Goal: Find specific page/section: Find specific page/section

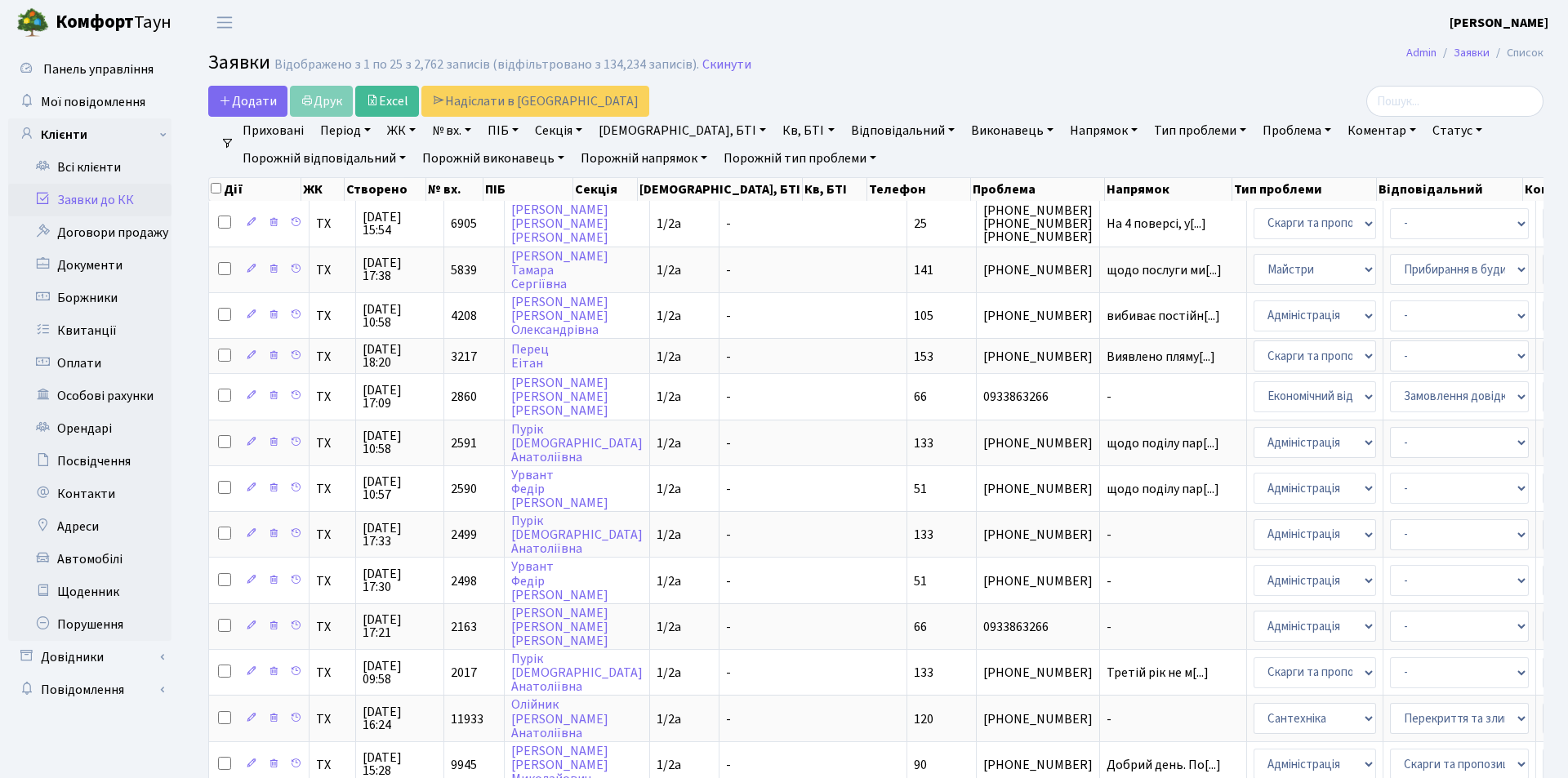
select select "25"
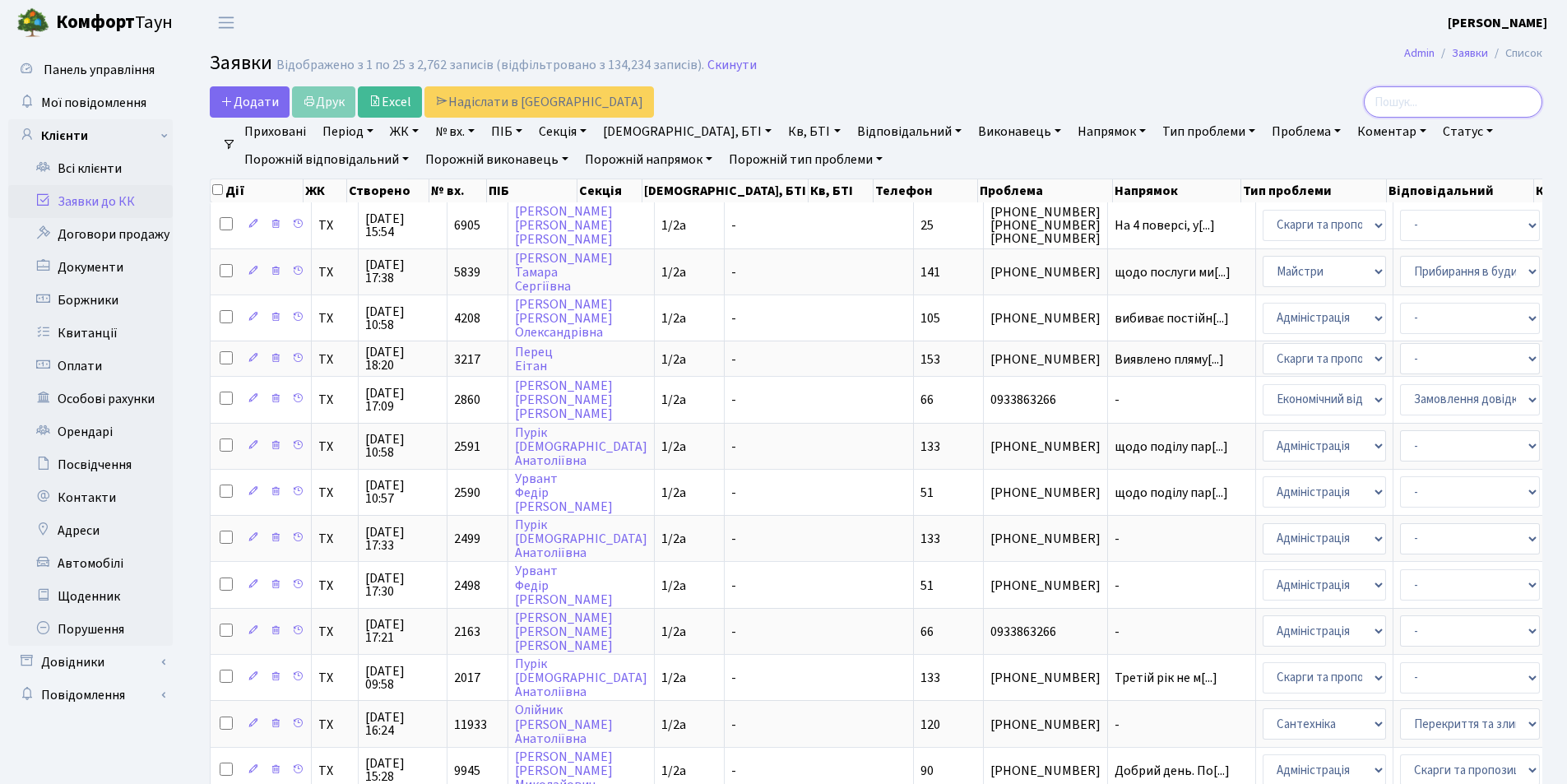
click at [1459, 108] on input "search" at bounding box center [1453, 102] width 179 height 32
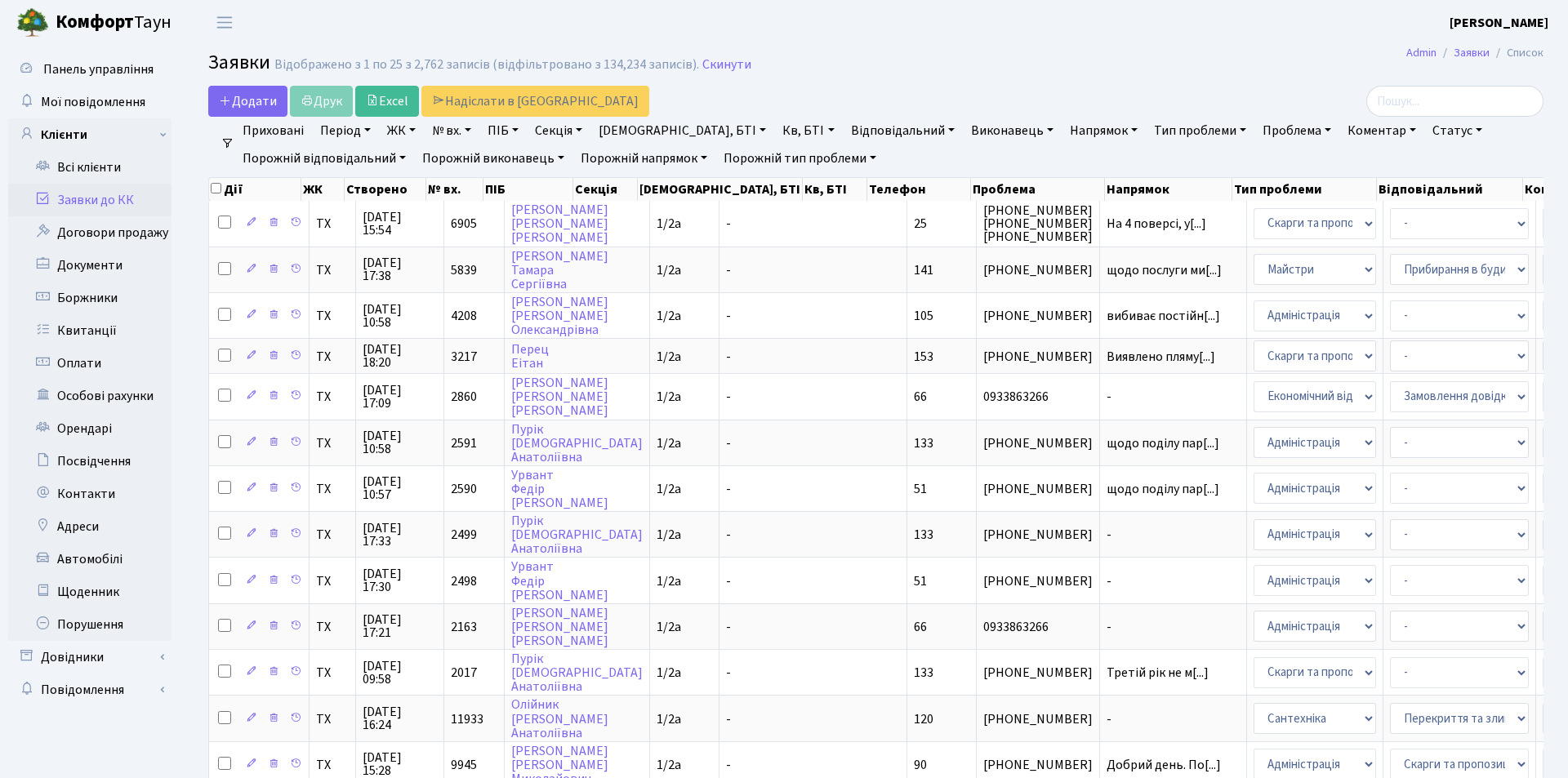
select select "25"
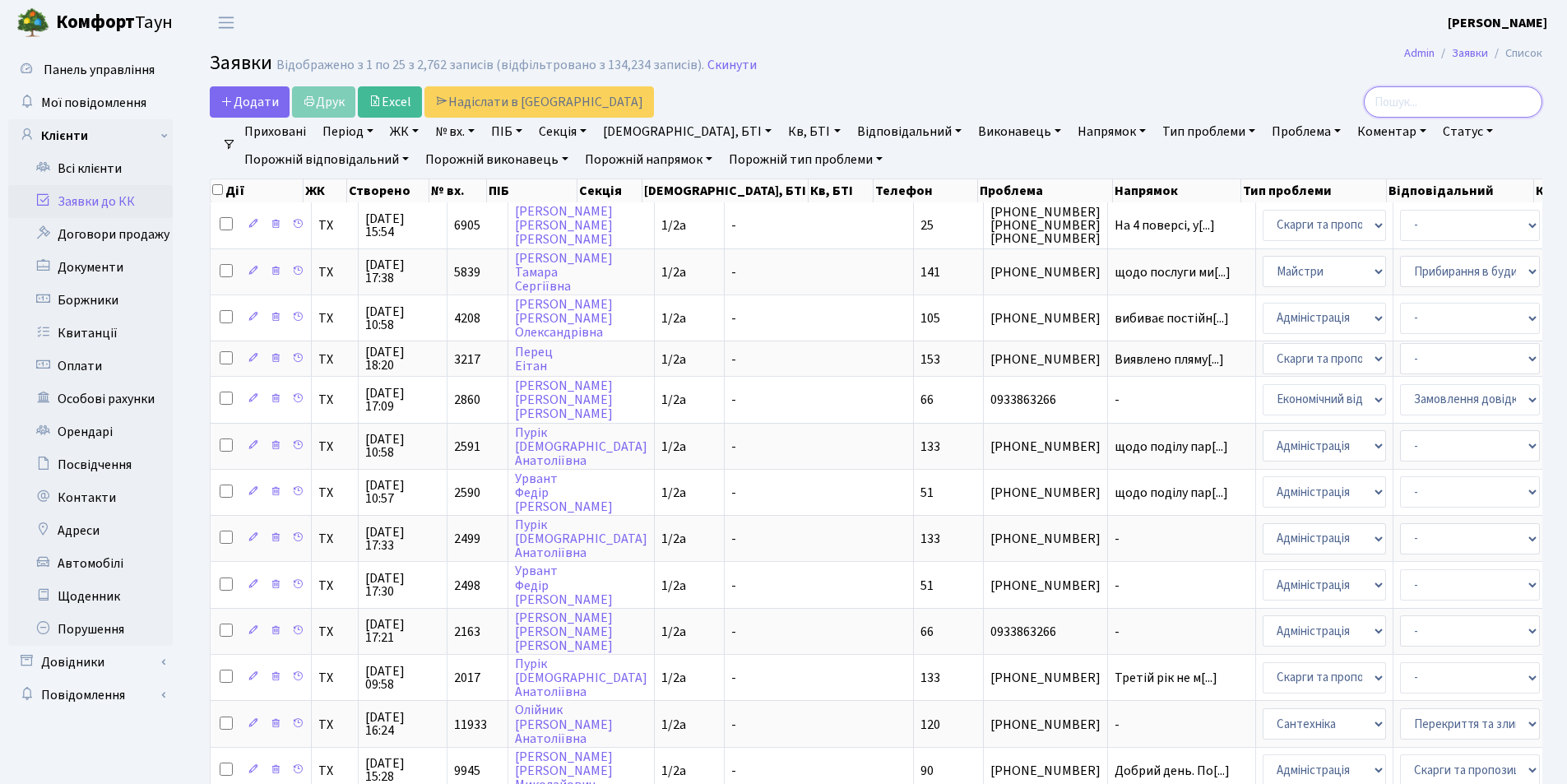
click at [1482, 105] on input "search" at bounding box center [1453, 102] width 179 height 32
type input "Загин"
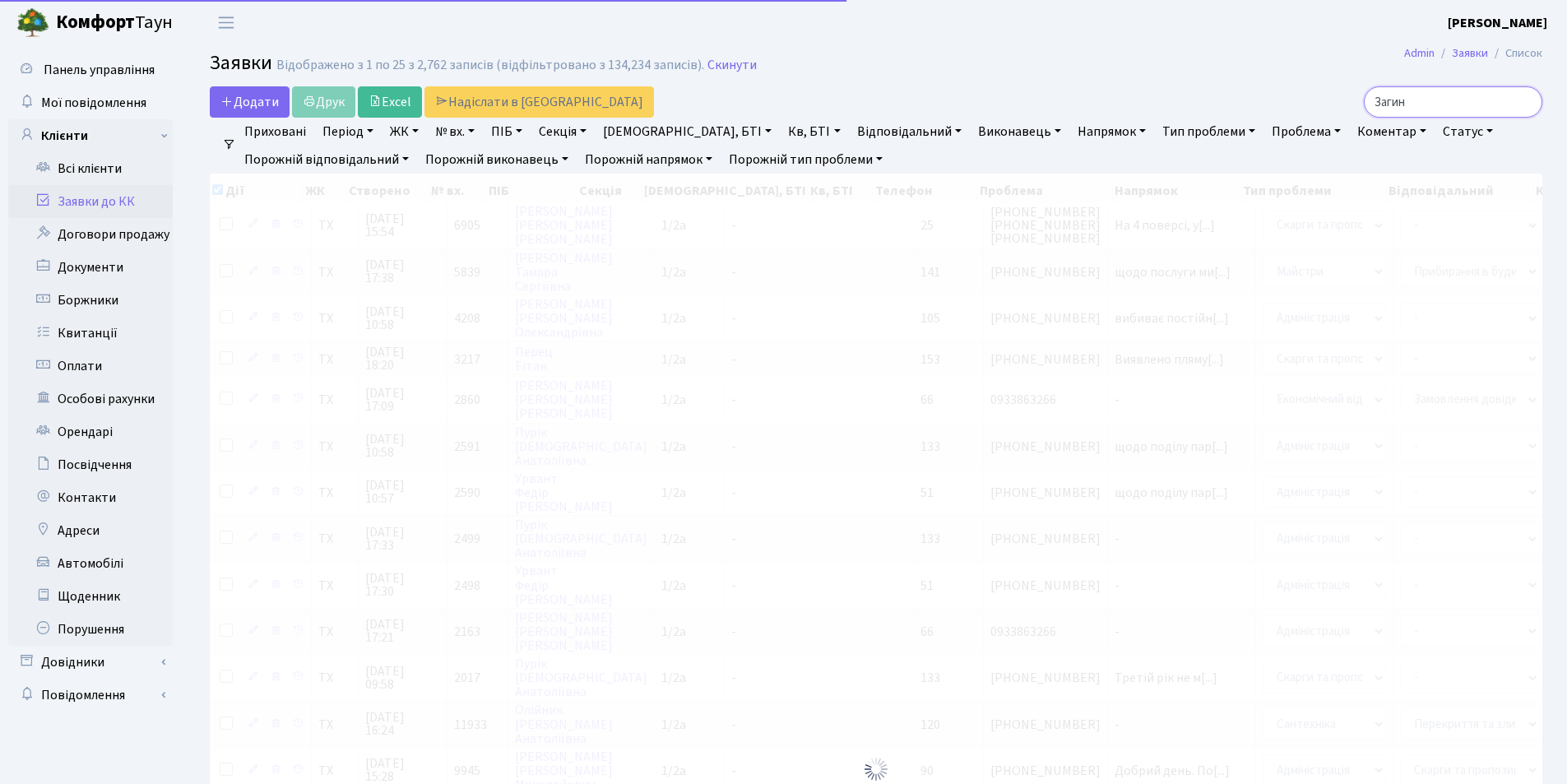
checkbox input "true"
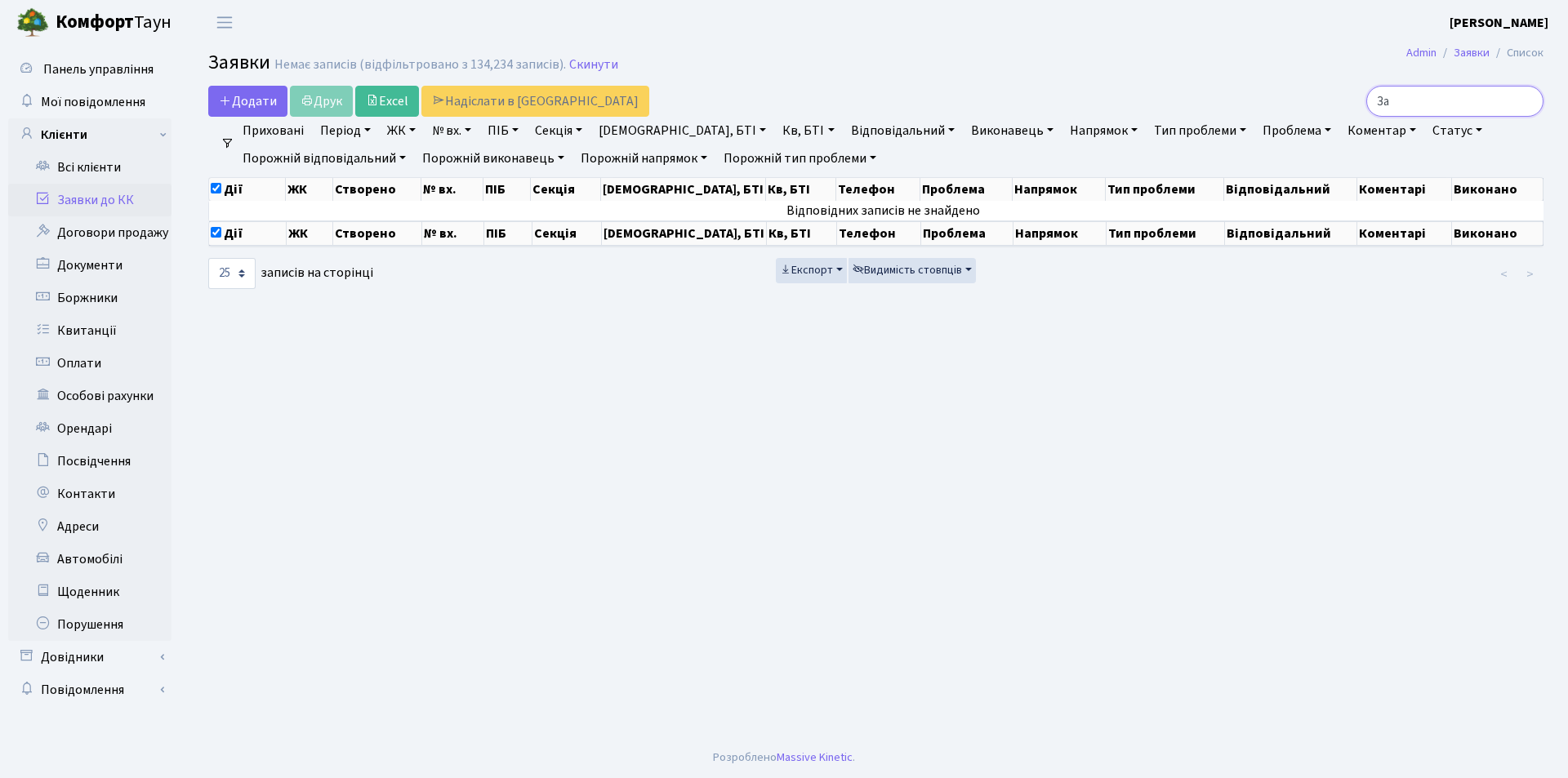
type input "З"
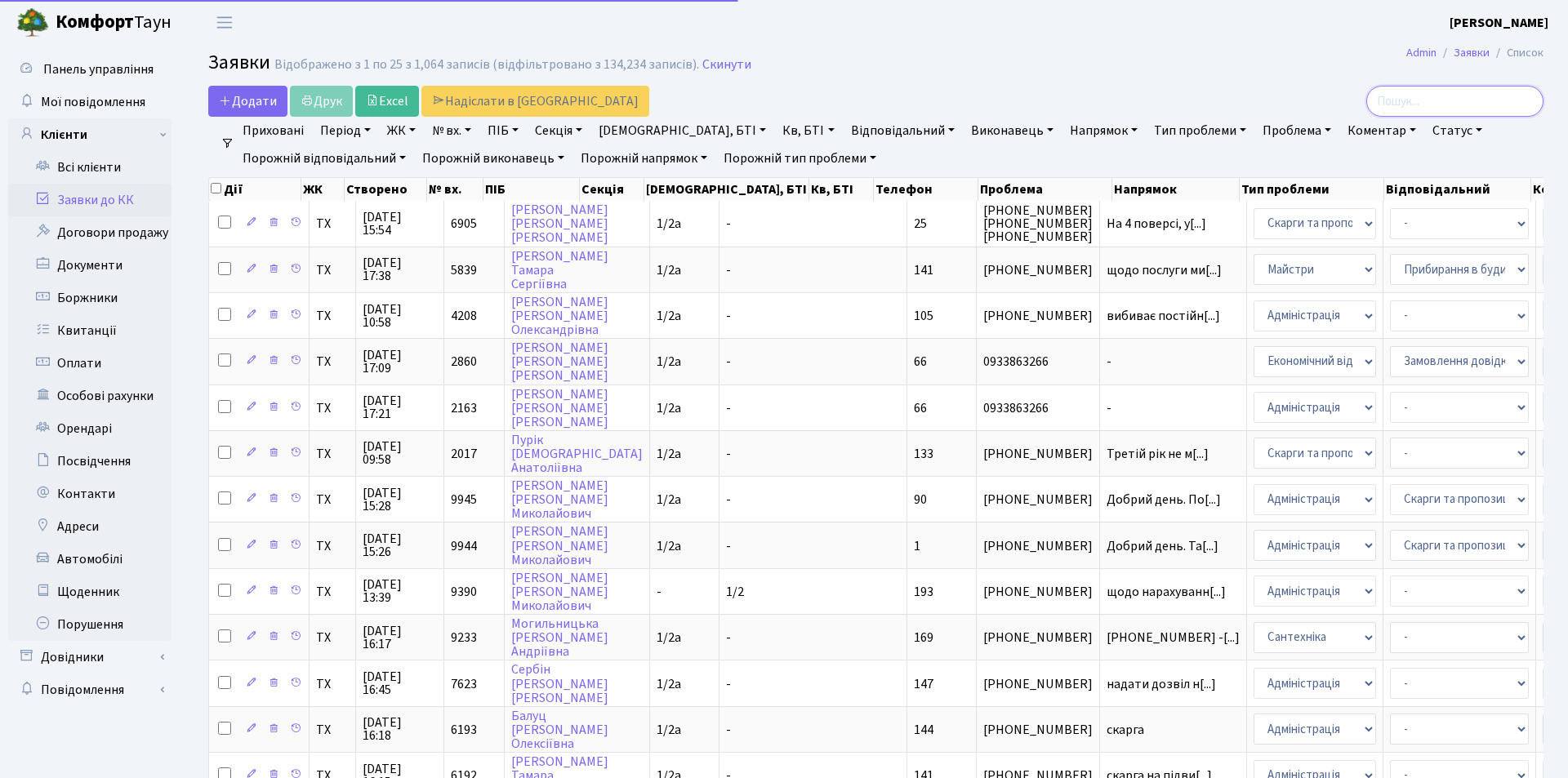
checkbox input "false"
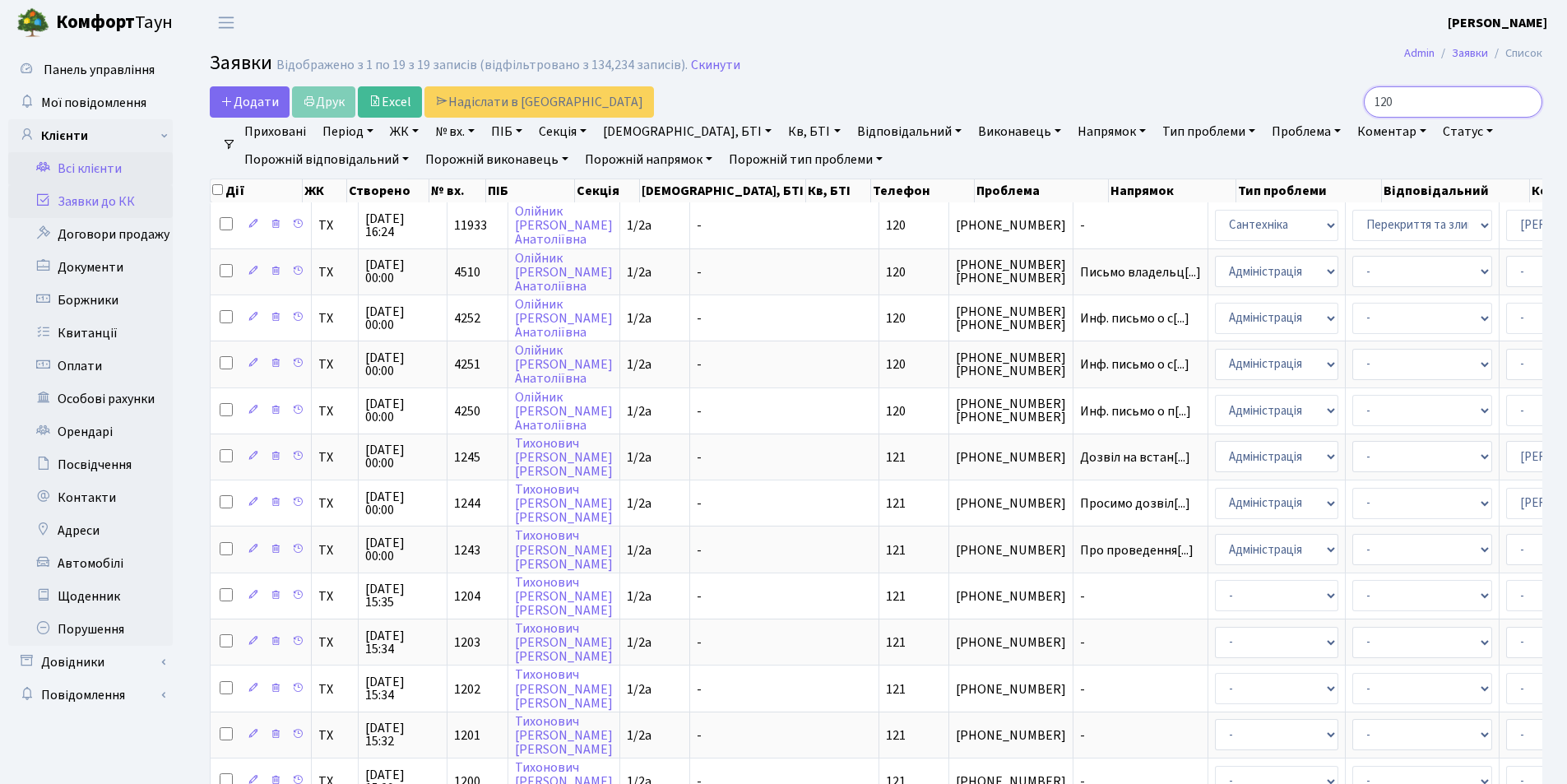
type input "120"
click at [92, 166] on link "Всі клієнти" at bounding box center [90, 168] width 165 height 33
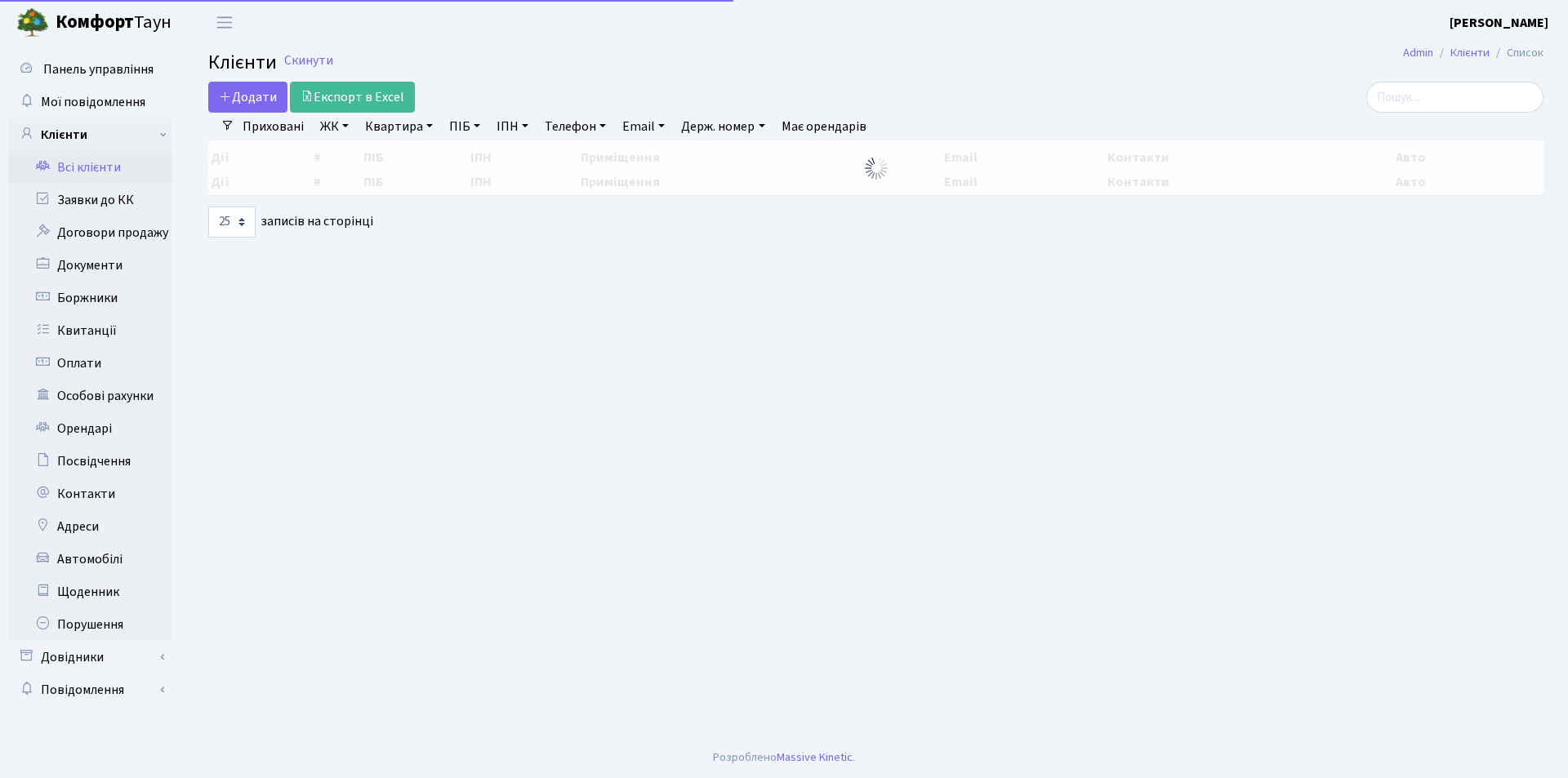
select select "25"
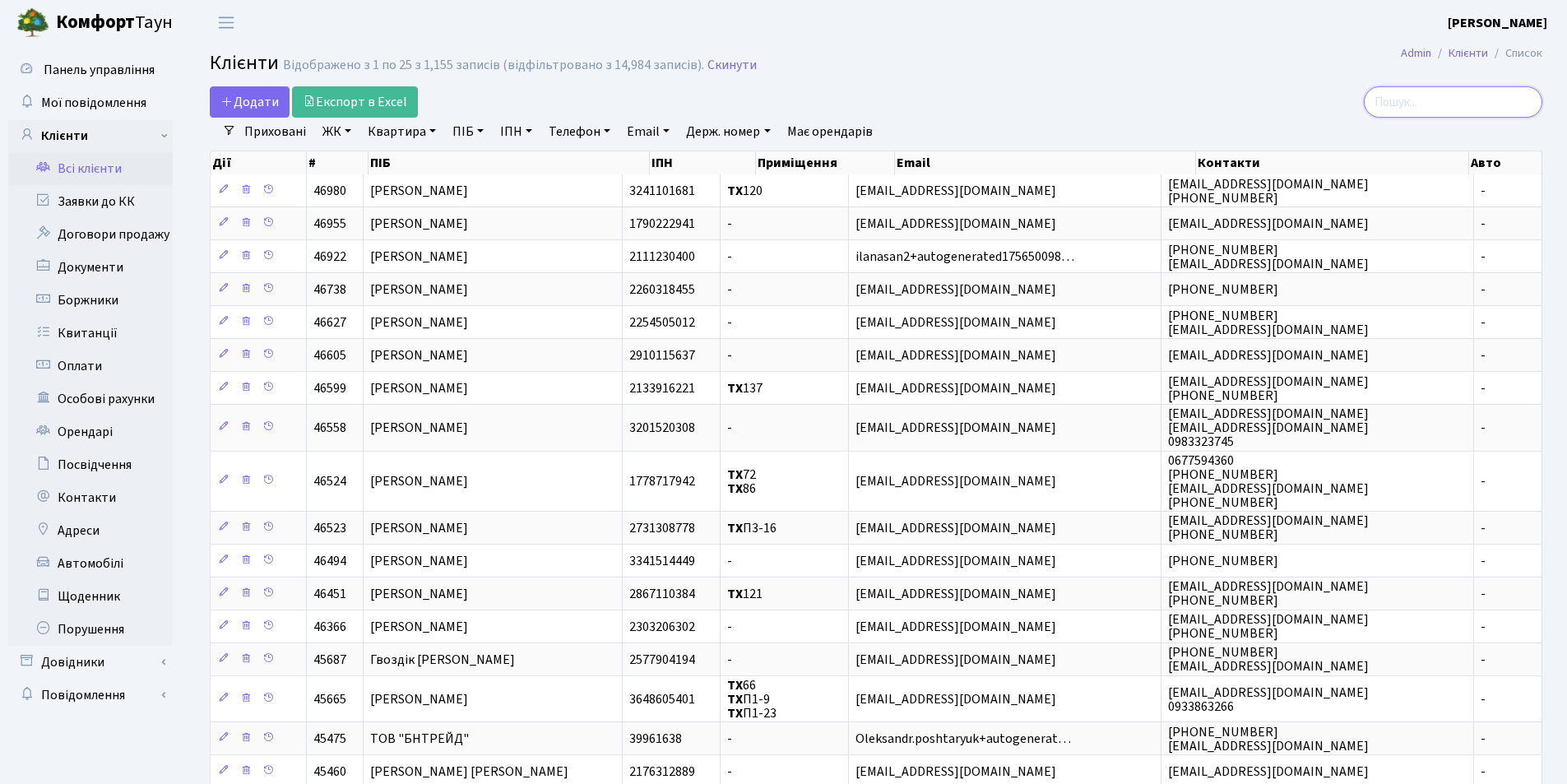
click at [1438, 88] on input "search" at bounding box center [1453, 102] width 179 height 32
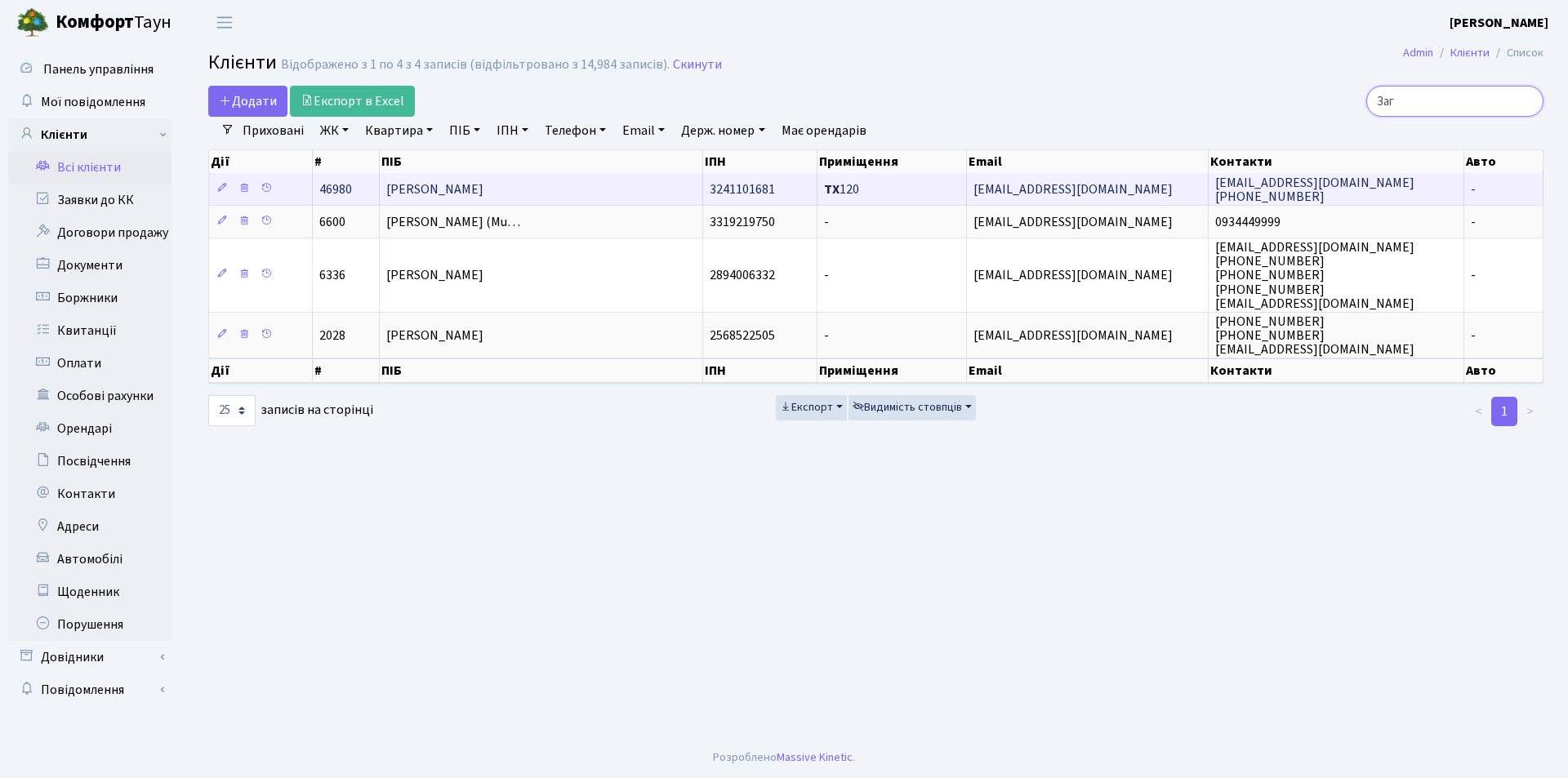
type input "Заг"
click at [484, 189] on span "Загинайченко Ганна Михайлівна" at bounding box center [435, 188] width 97 height 18
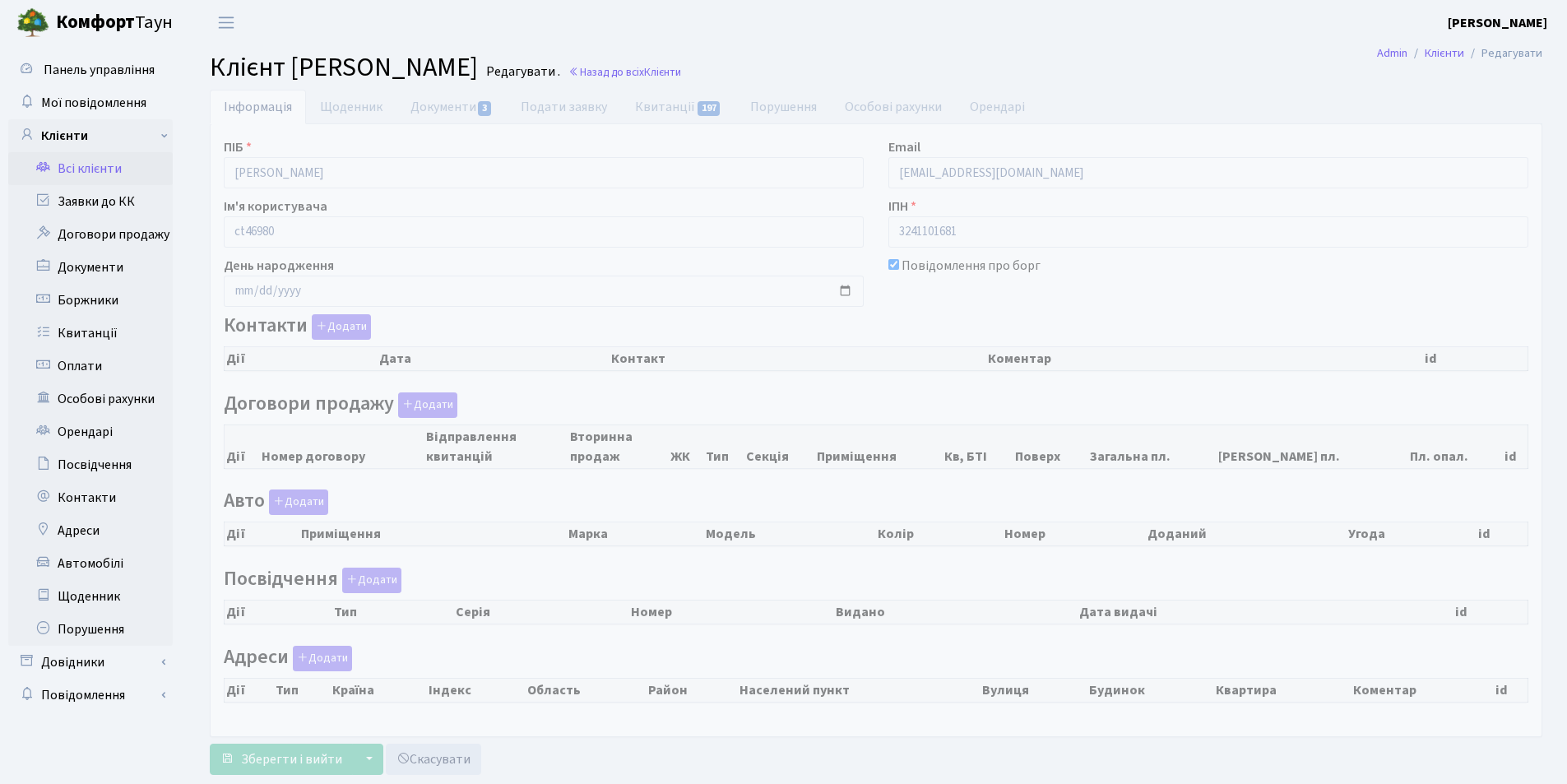
checkbox input "true"
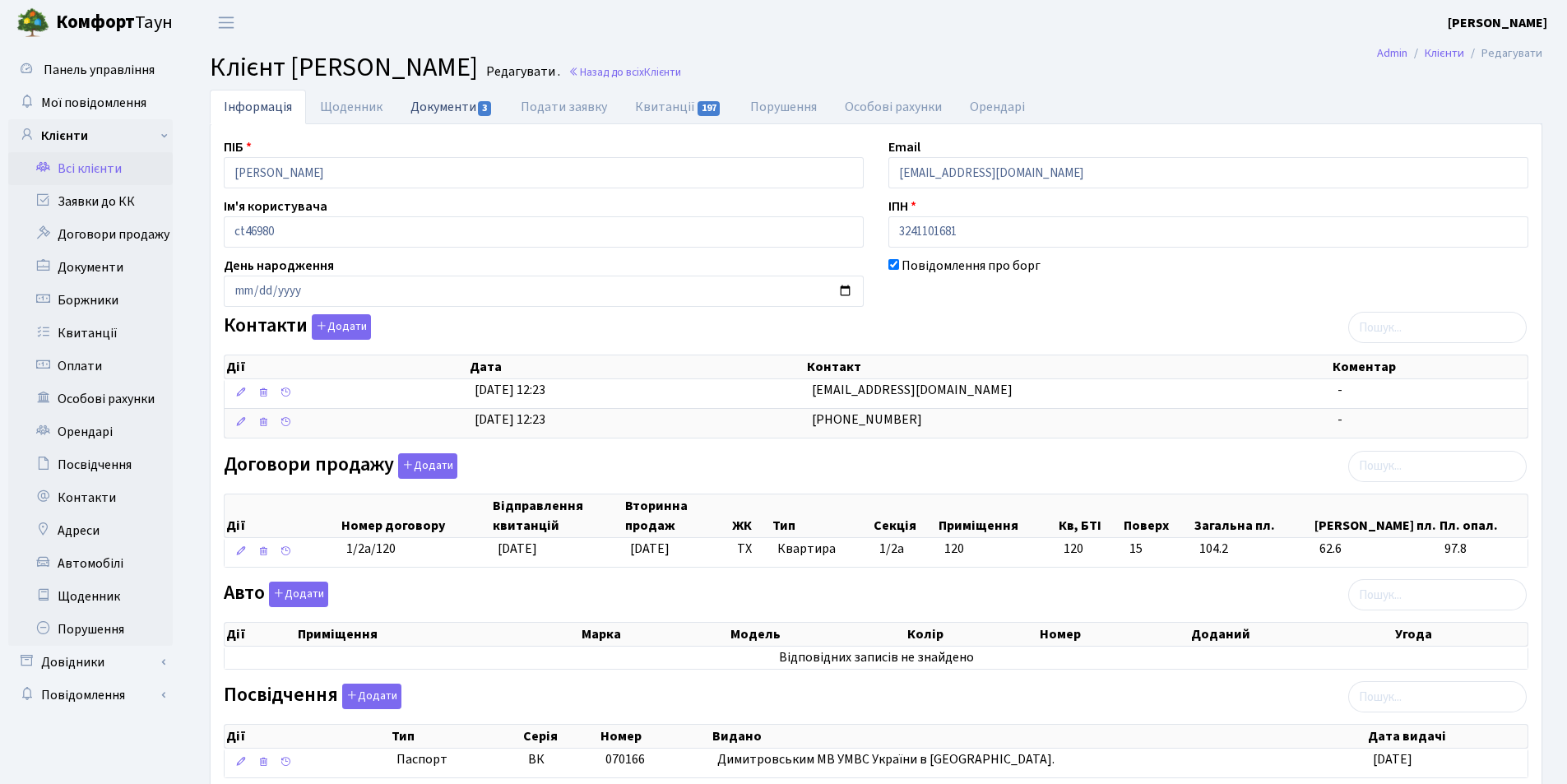
click at [453, 109] on link "Документи 3" at bounding box center [452, 106] width 110 height 34
select select "25"
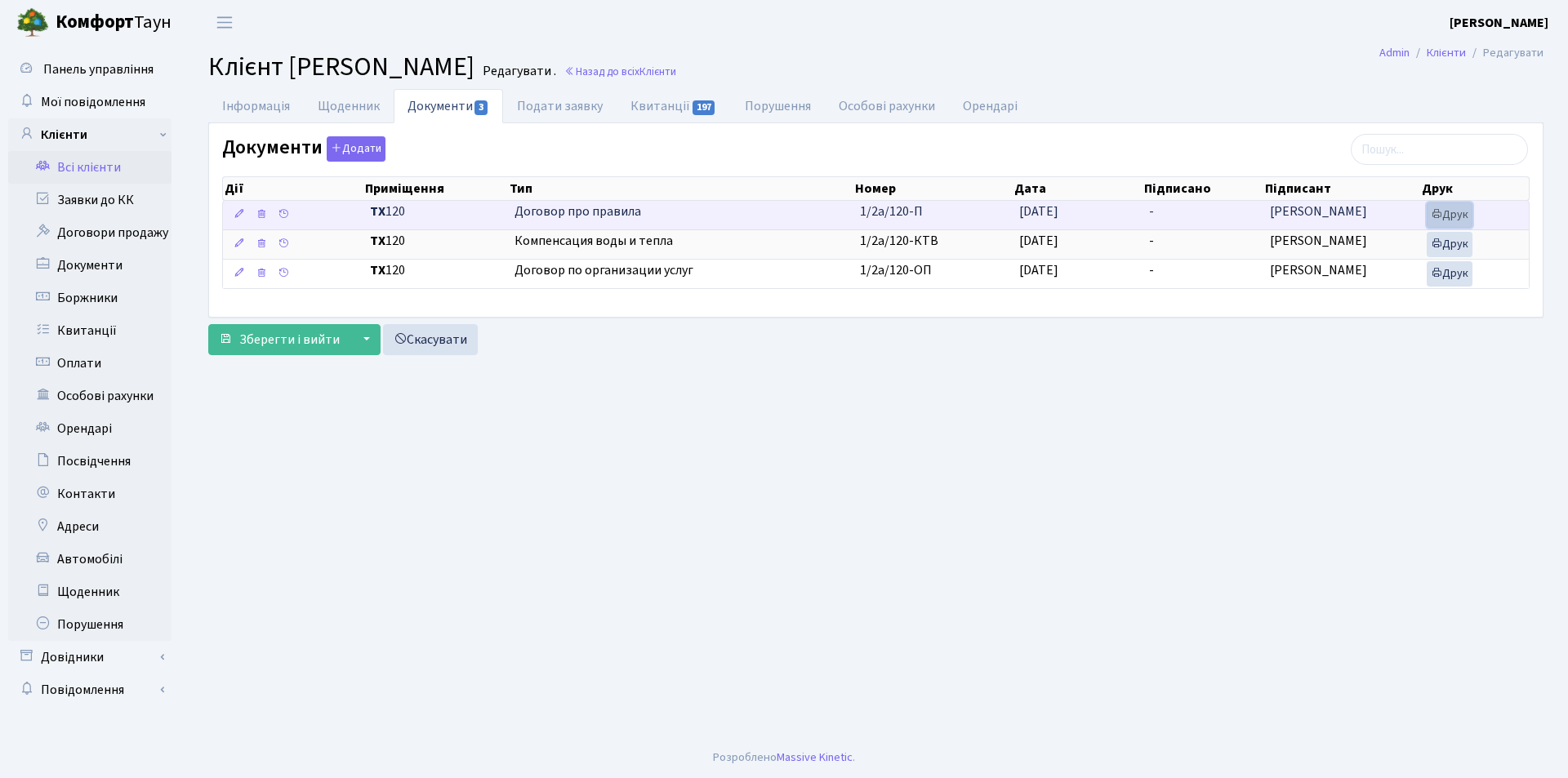
click at [1450, 213] on link "Друк" at bounding box center [1449, 214] width 45 height 25
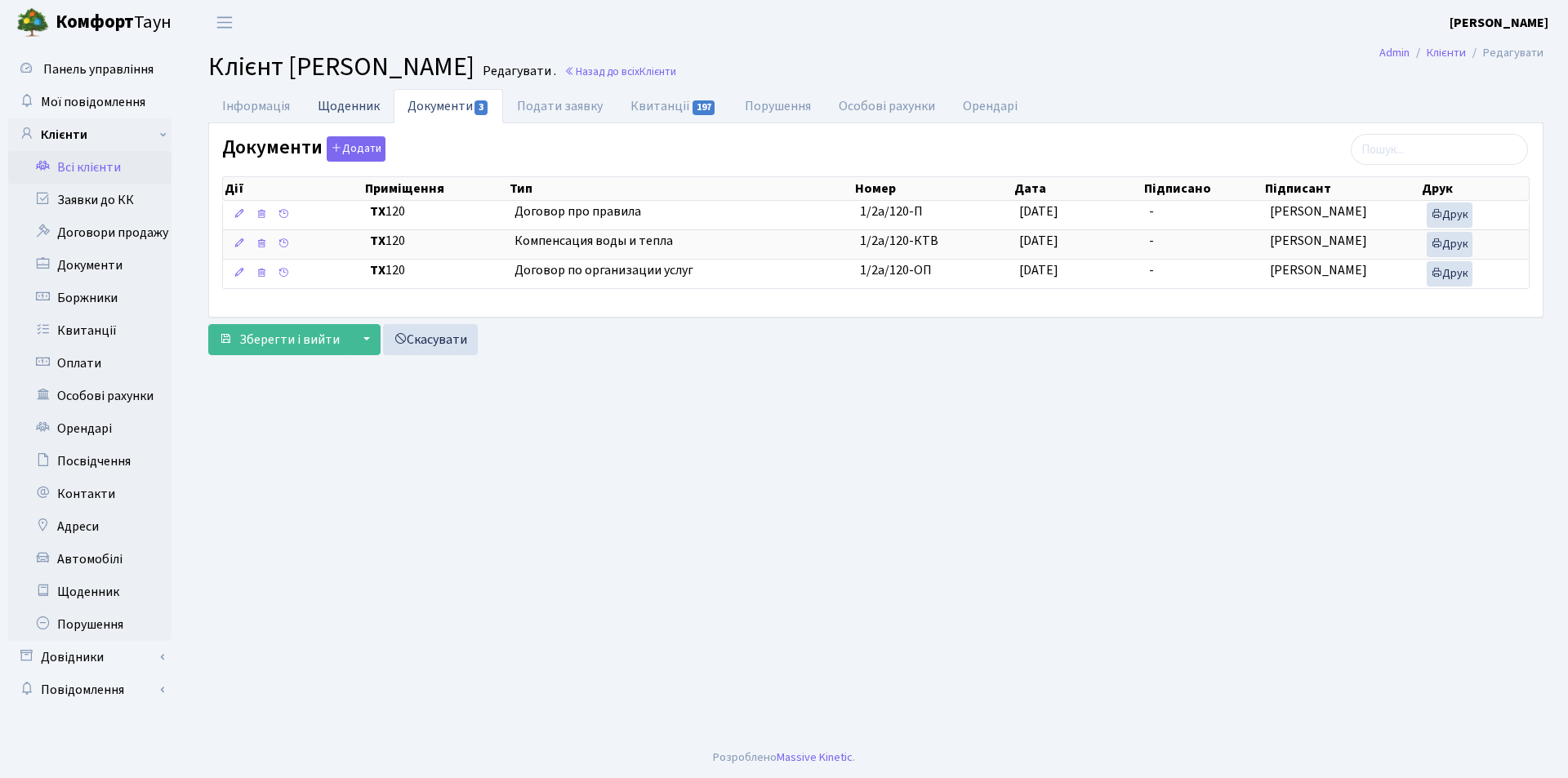
click at [361, 102] on link "Щоденник" at bounding box center [349, 105] width 90 height 33
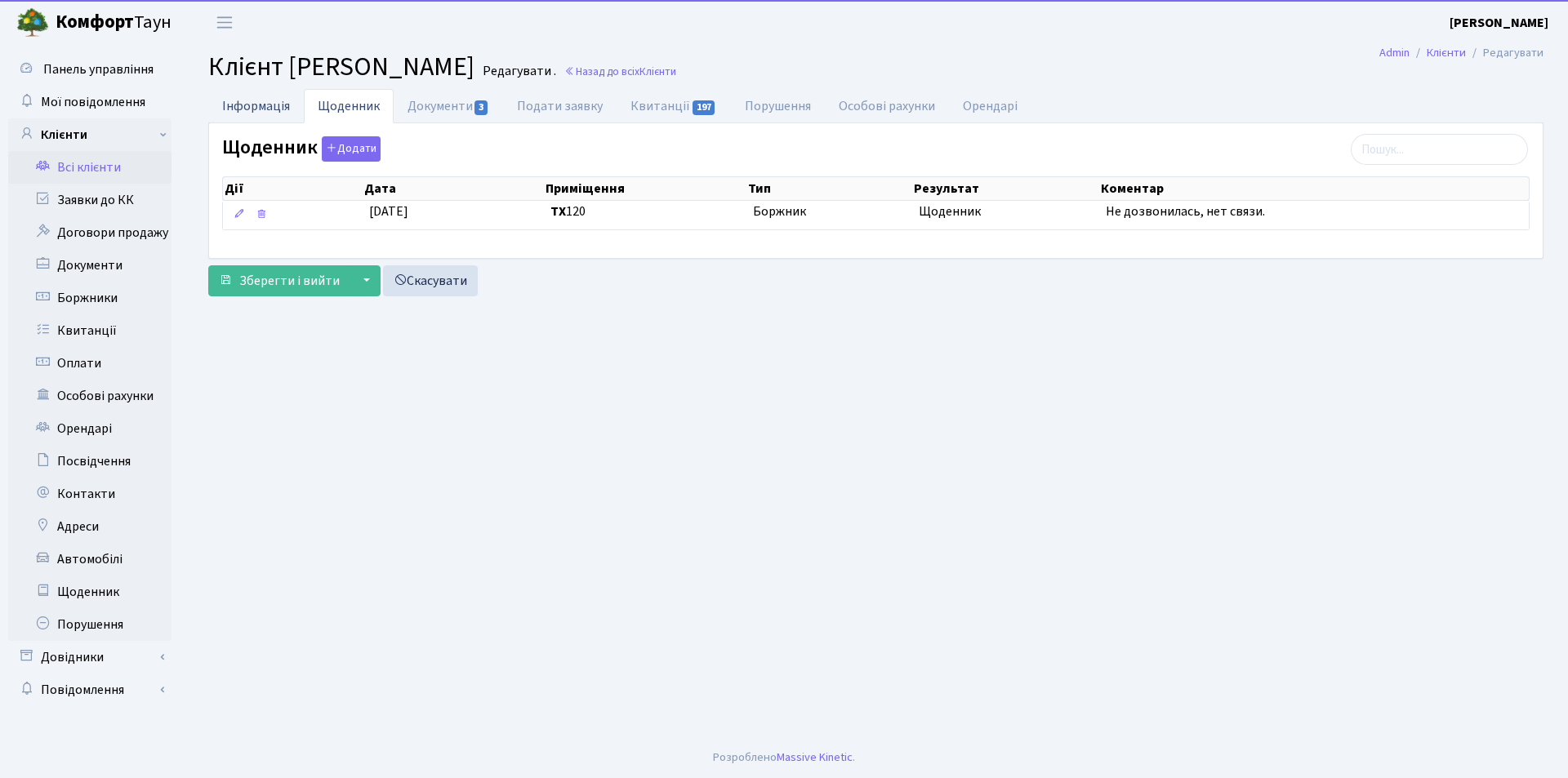
click at [258, 102] on link "Інформація" at bounding box center [255, 105] width 95 height 33
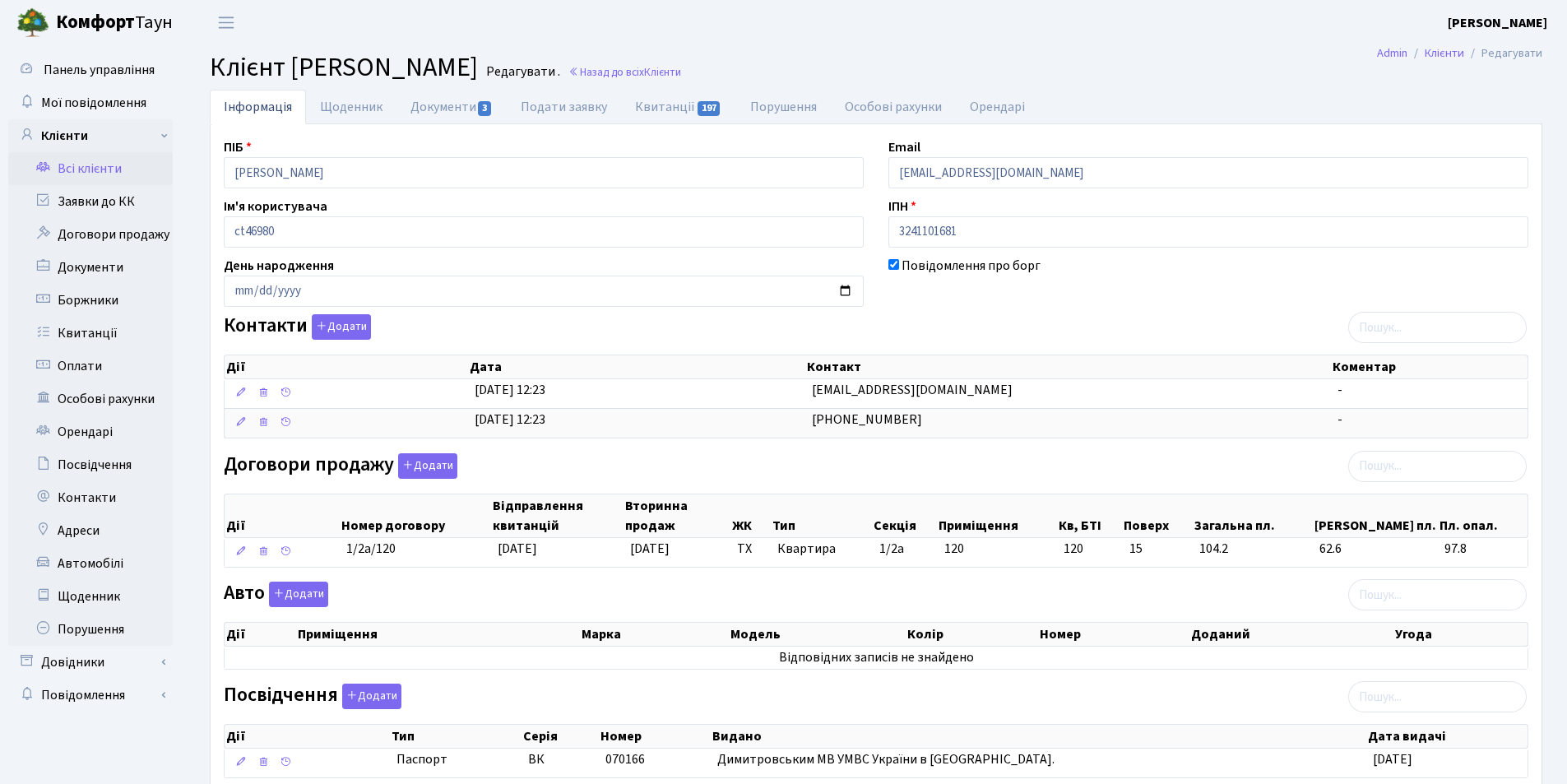
click at [87, 168] on link "Всі клієнти" at bounding box center [90, 168] width 165 height 33
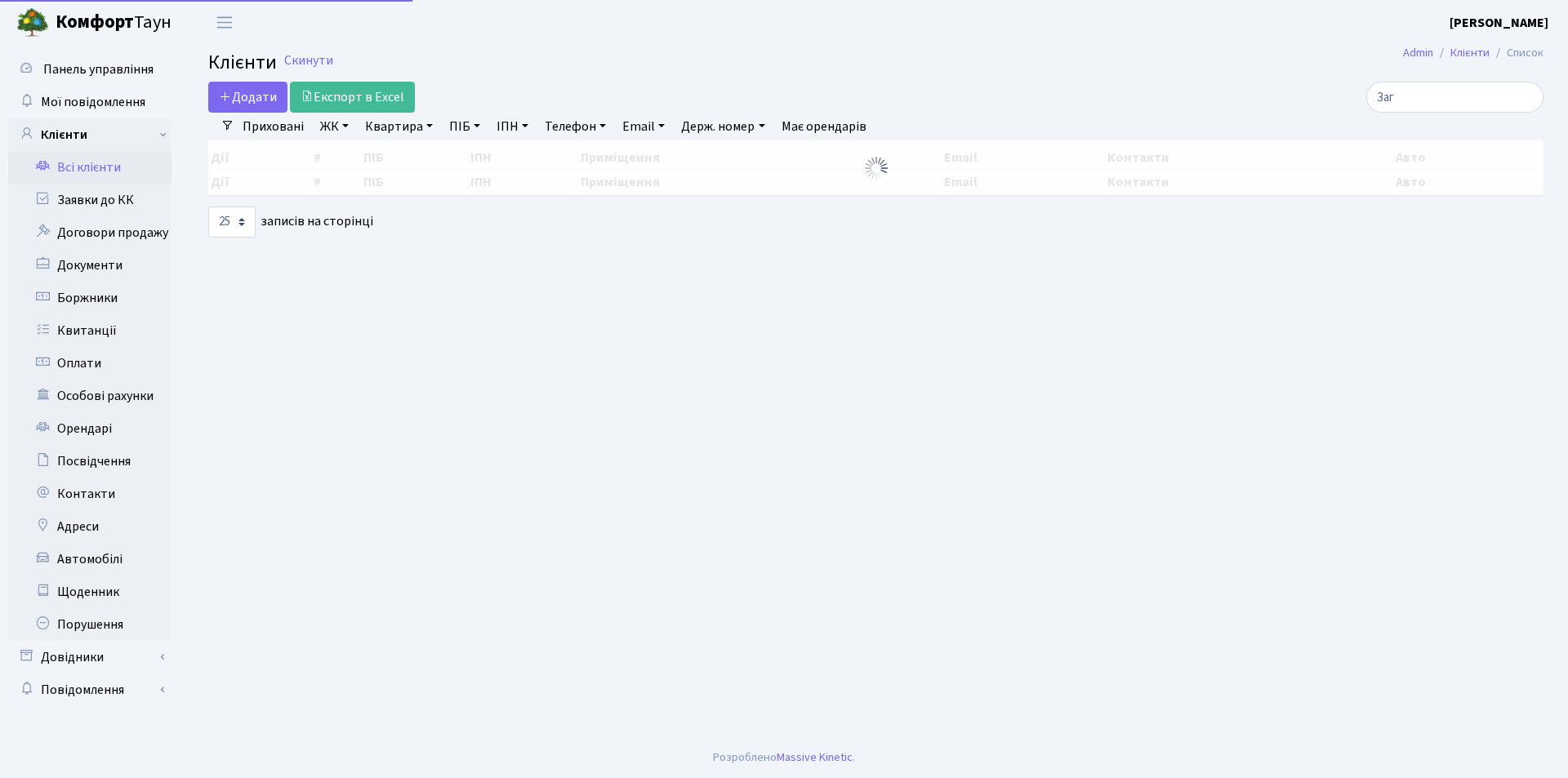
select select "25"
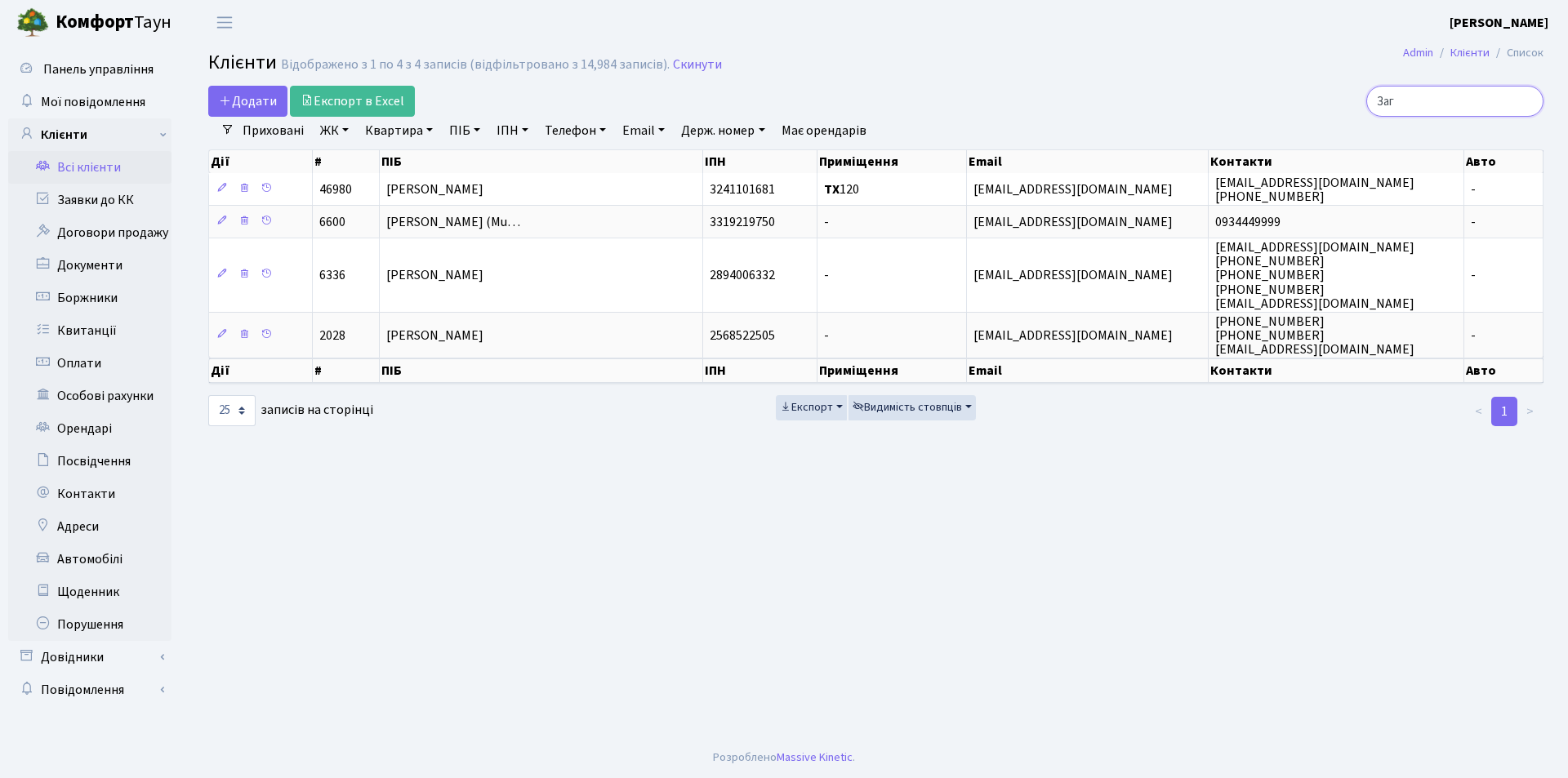
click at [1524, 99] on input "Заг" at bounding box center [1455, 102] width 178 height 31
